Goal: Transaction & Acquisition: Purchase product/service

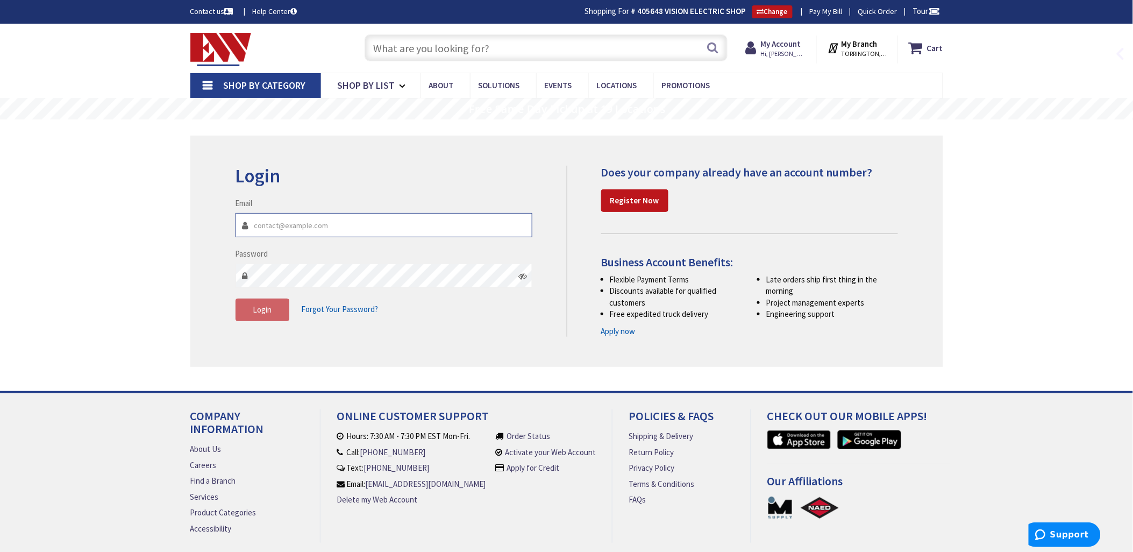
type input "[EMAIL_ADDRESS][DOMAIN_NAME]"
click at [256, 310] on span "Login" at bounding box center [262, 309] width 19 height 10
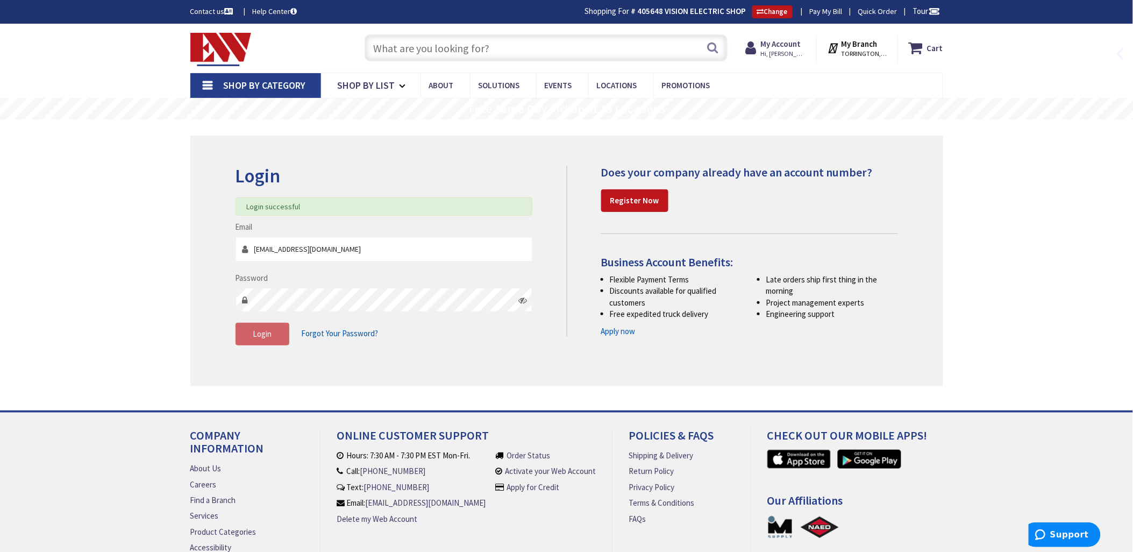
click at [416, 52] on input "text" at bounding box center [546, 47] width 363 height 27
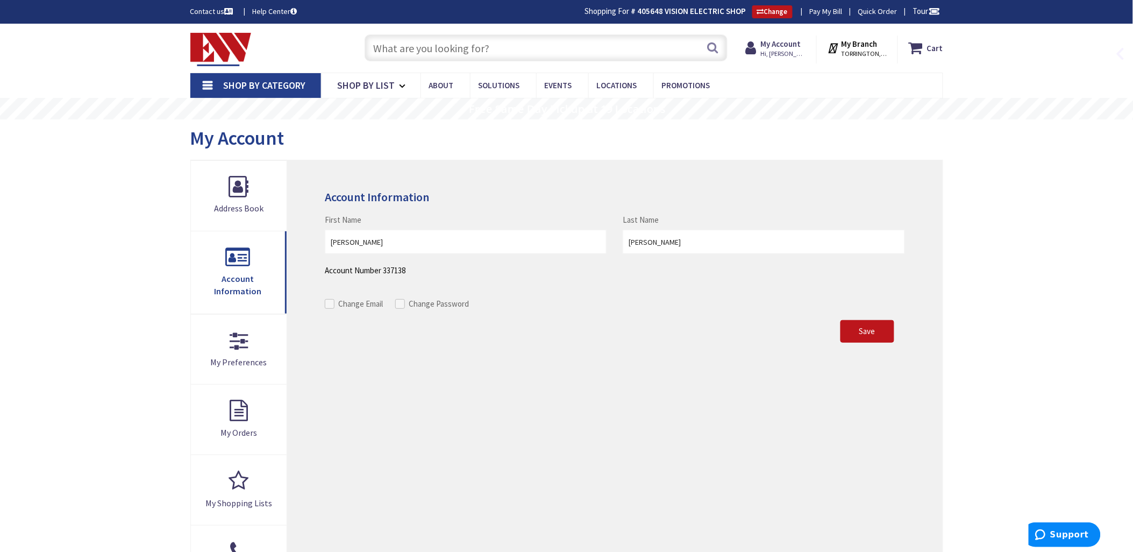
click at [390, 52] on input "text" at bounding box center [546, 47] width 363 height 27
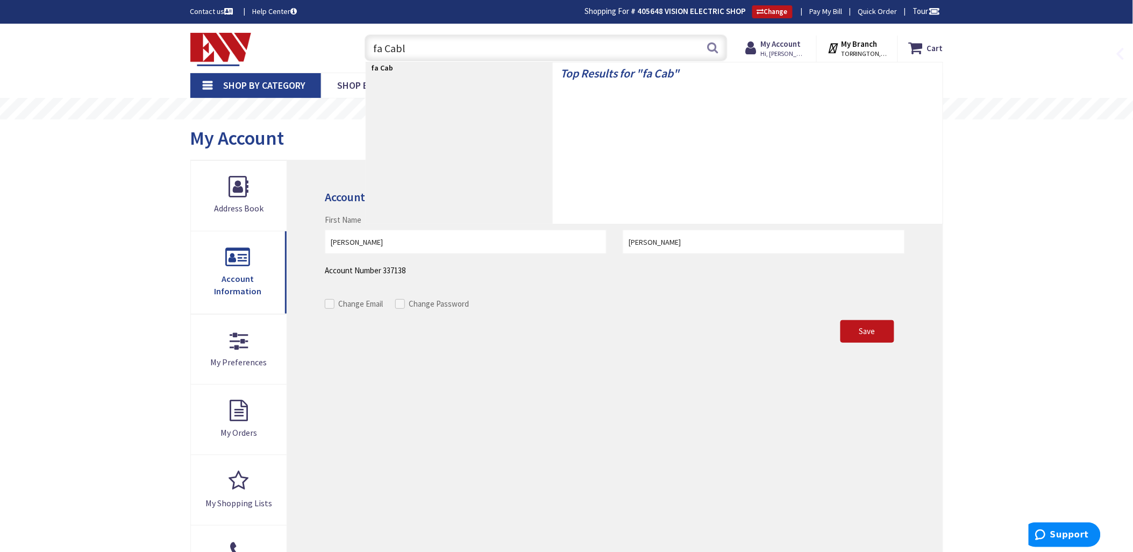
type input "fa Cable"
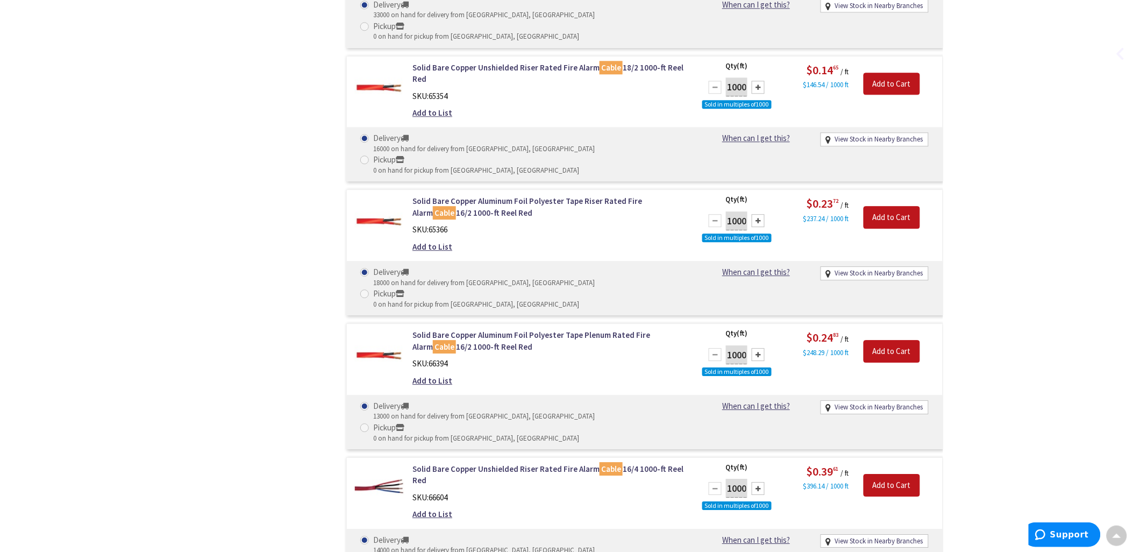
scroll to position [1084, 0]
